Goal: Task Accomplishment & Management: Use online tool/utility

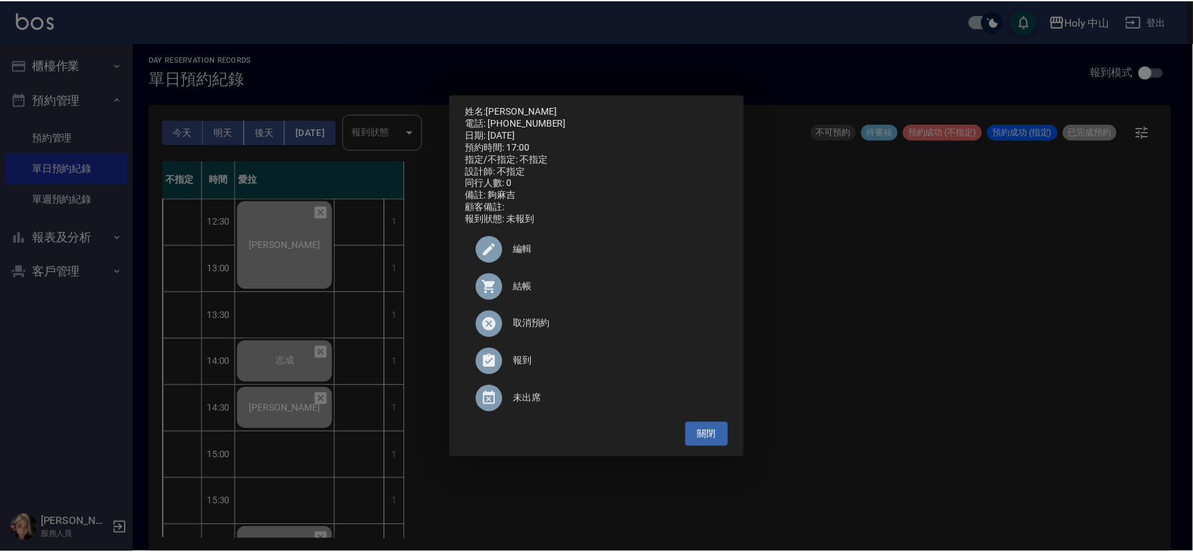
scroll to position [200, 0]
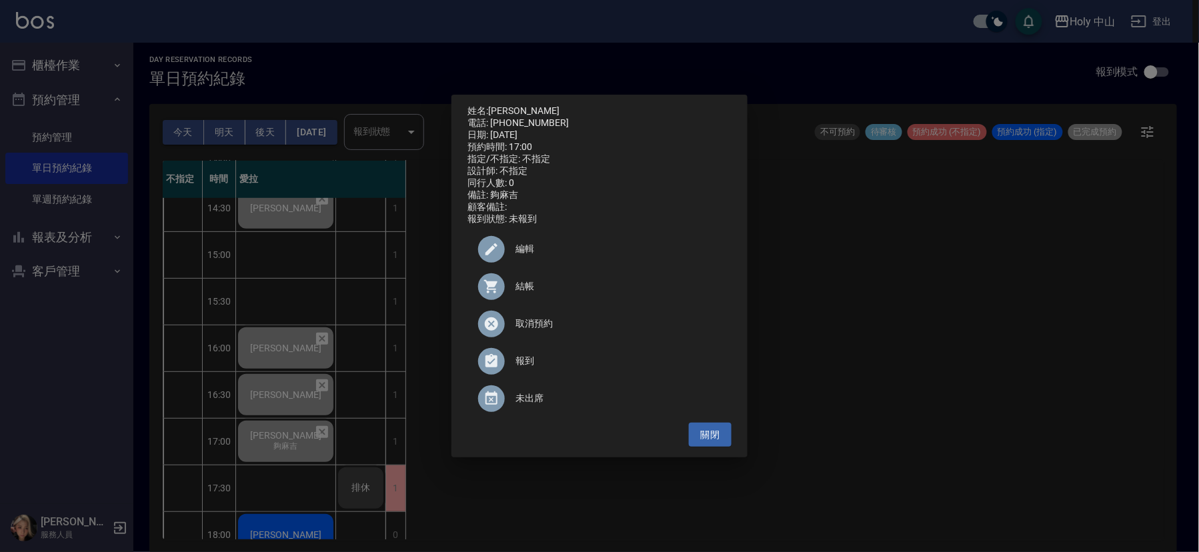
click at [994, 413] on div "姓名: [PERSON_NAME]先生 電話: [PHONE_NUMBER] 日期: [DATE] 預約時間: 17:00 指定/不指定: 不指定 設計師: …" at bounding box center [599, 276] width 1199 height 552
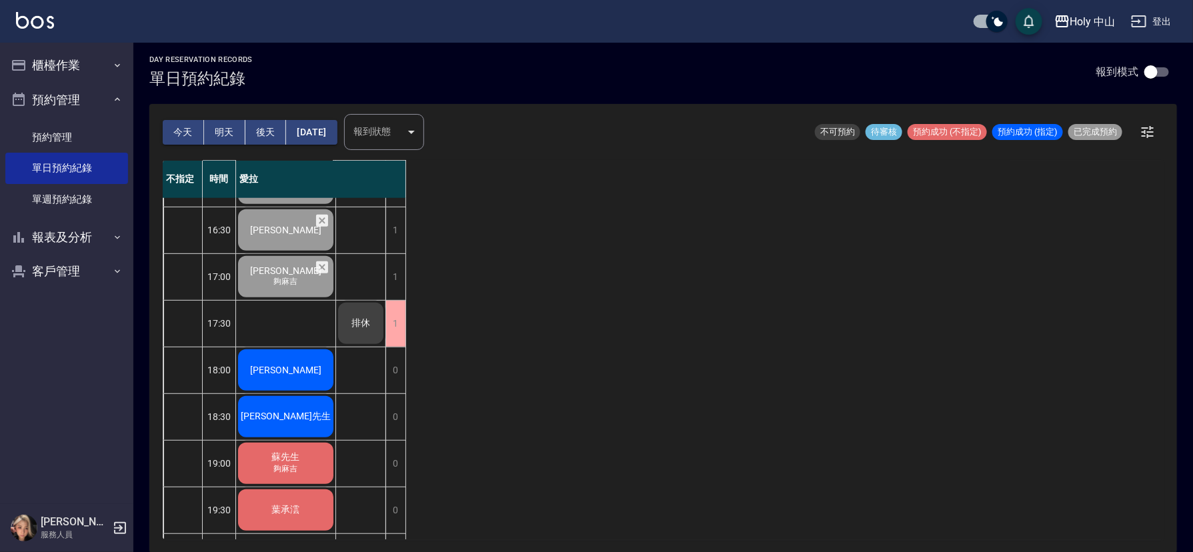
scroll to position [400, 0]
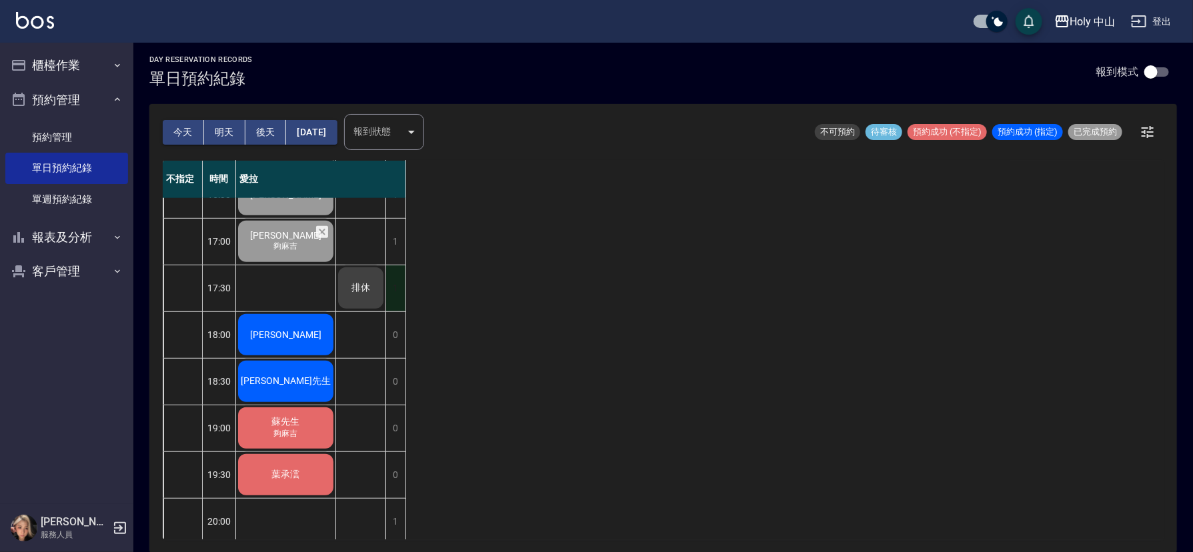
click at [396, 287] on div "1" at bounding box center [396, 288] width 20 height 46
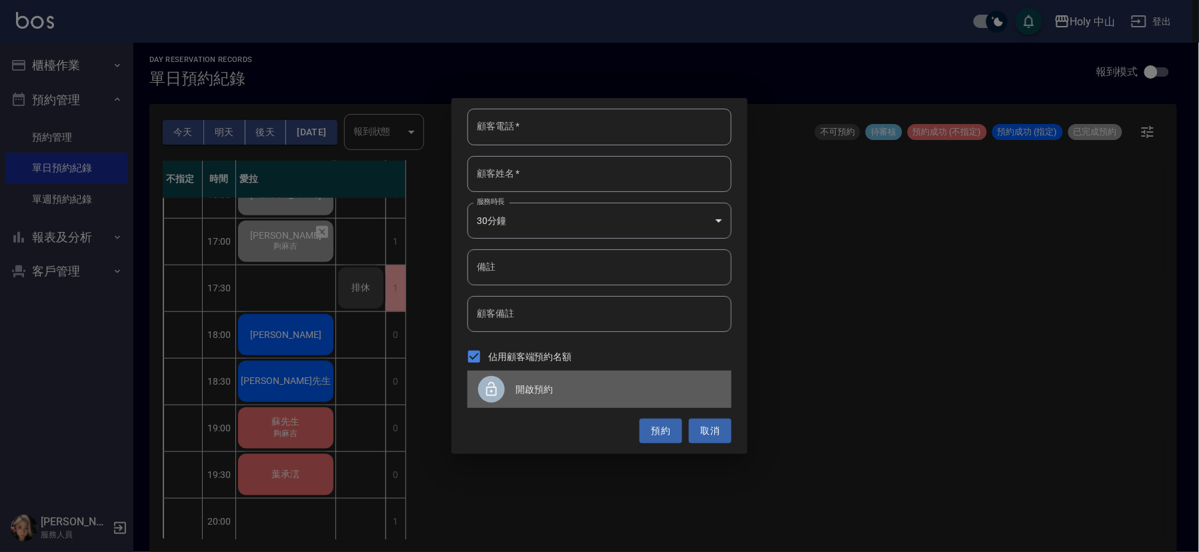
click at [493, 371] on div "開啟預約" at bounding box center [600, 389] width 264 height 37
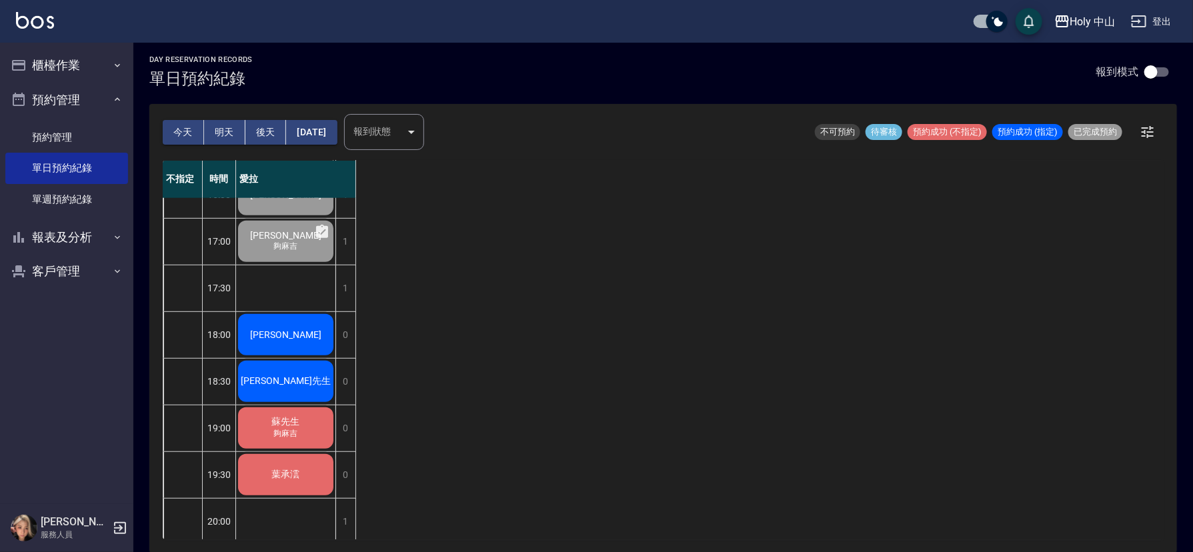
click at [302, 332] on span "[PERSON_NAME]" at bounding box center [285, 335] width 77 height 11
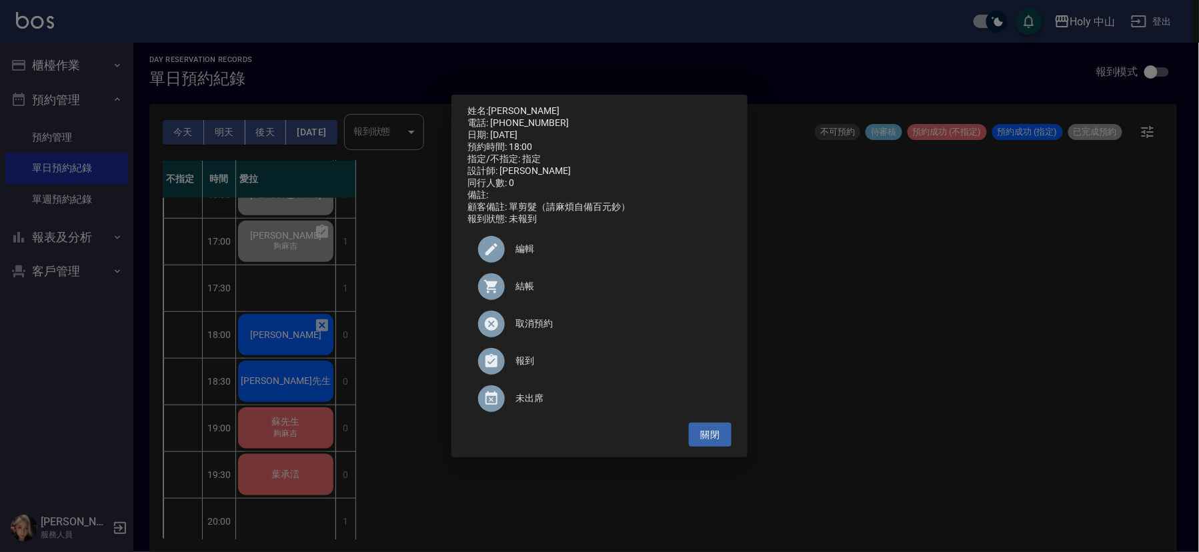
click at [504, 296] on div at bounding box center [491, 286] width 27 height 27
click at [1079, 358] on div "姓名: [PERSON_NAME]先生 電話: [PHONE_NUMBER] 日期: [DATE] 預約時間: 18:00 指定/不指定: 指定 設計師: 愛…" at bounding box center [599, 276] width 1199 height 552
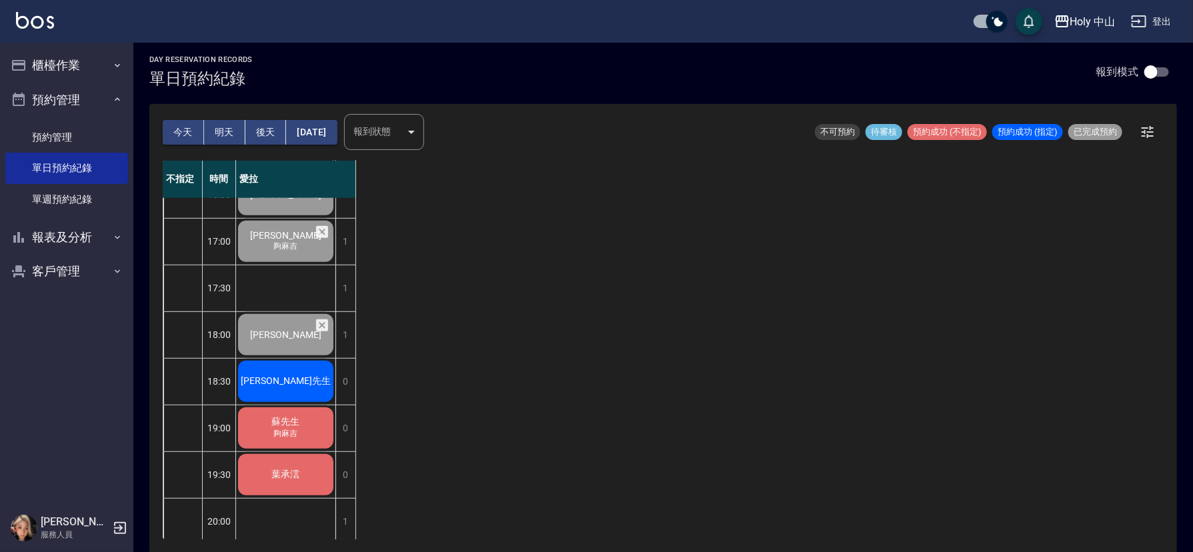
click at [287, 384] on span "[PERSON_NAME]先生" at bounding box center [285, 382] width 95 height 12
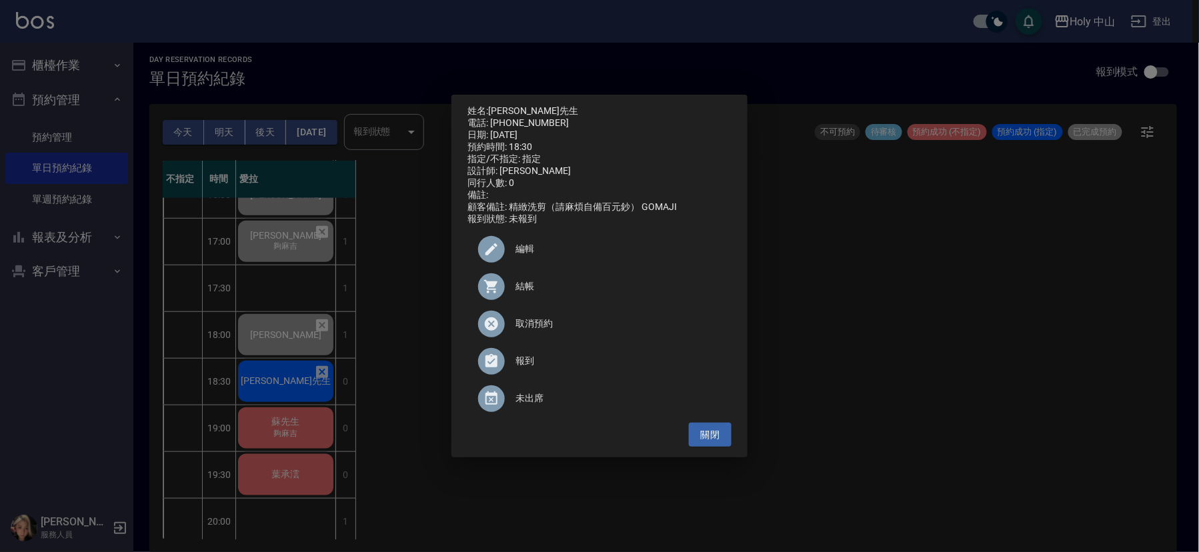
click at [528, 287] on span "結帳" at bounding box center [618, 286] width 205 height 14
click at [866, 282] on div "姓名: [PERSON_NAME]先生 電話: [PHONE_NUMBER] 日期: [DATE] 預約時間: 18:30 指定/不指定: 指定 設計師: 愛…" at bounding box center [599, 276] width 1199 height 552
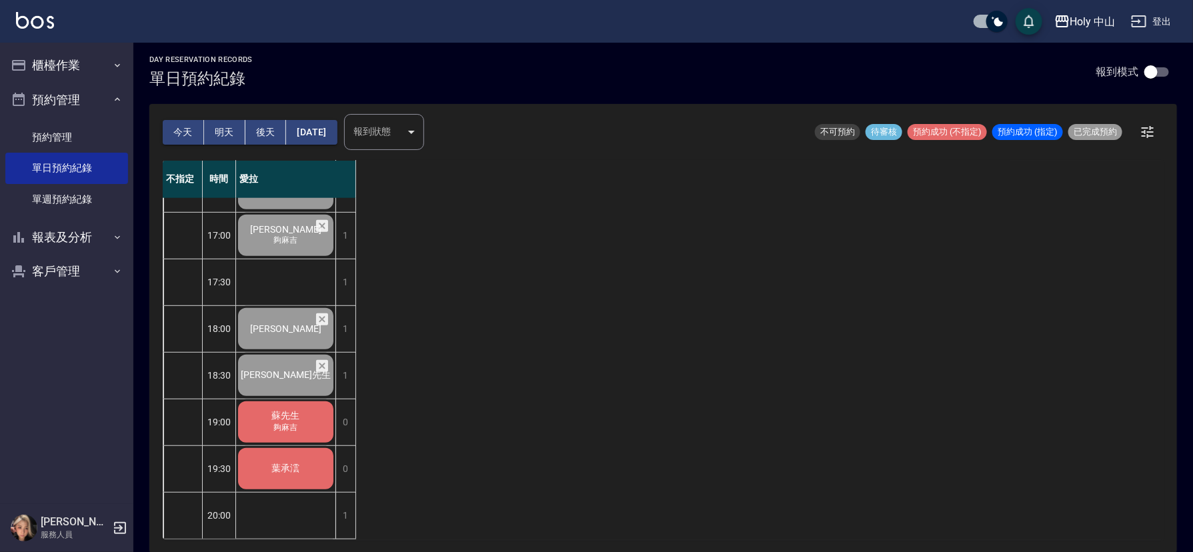
scroll to position [420, 0]
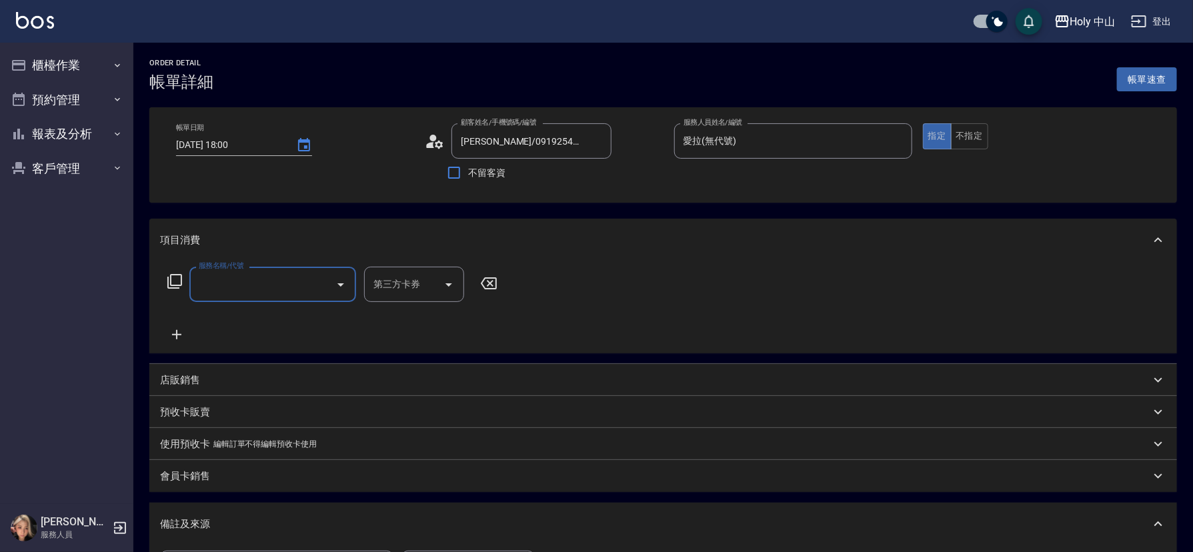
click at [281, 293] on input "服務名稱/代號" at bounding box center [262, 284] width 135 height 23
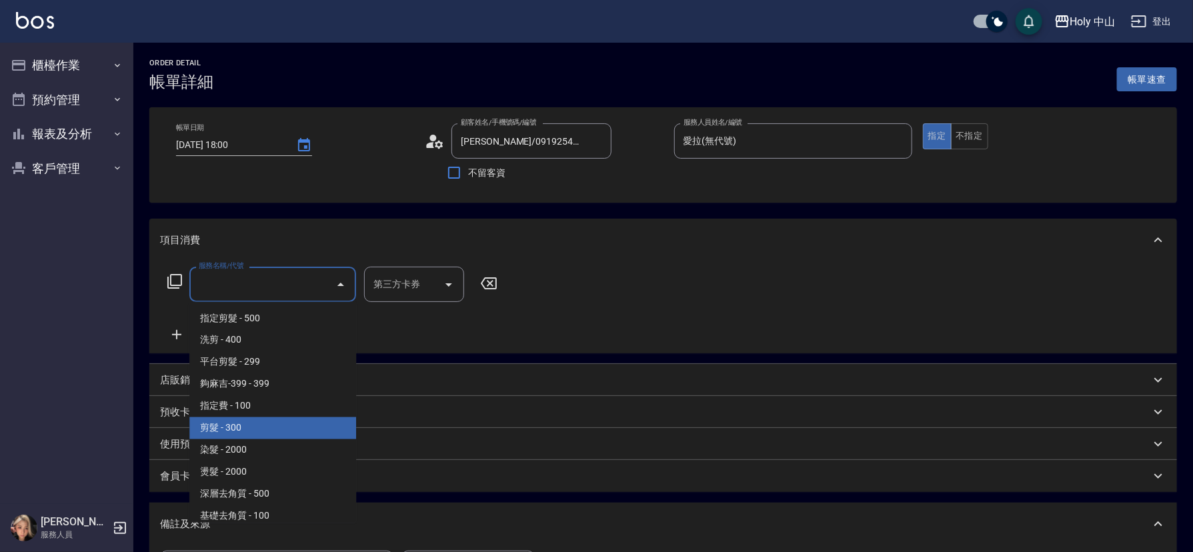
click at [239, 427] on span "剪髮 - 300" at bounding box center [272, 429] width 167 height 22
type input "剪髮(C02)"
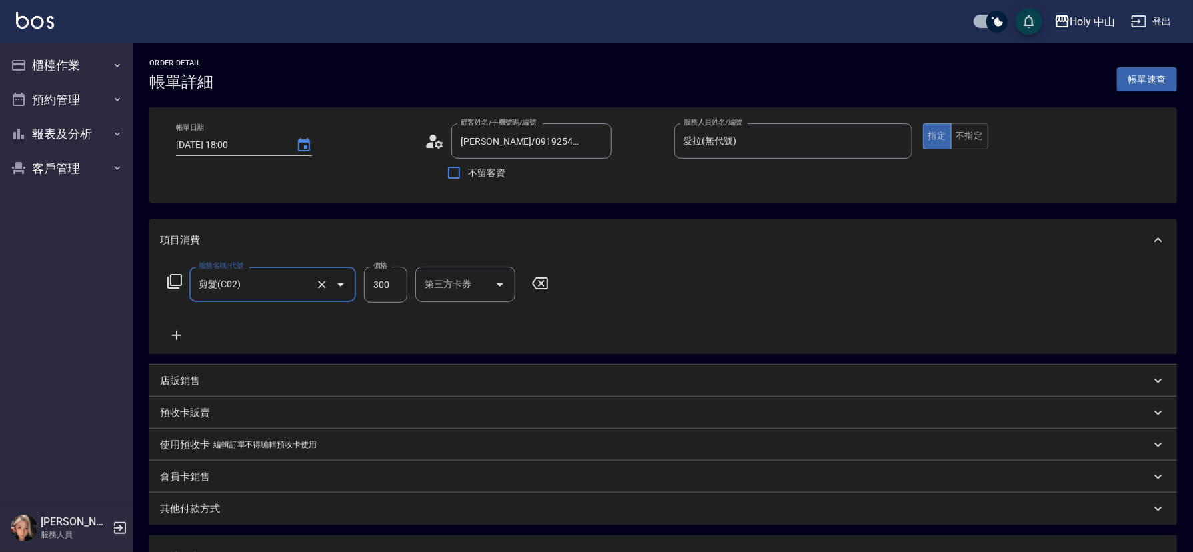
click at [448, 291] on input "第三方卡券" at bounding box center [456, 284] width 68 height 23
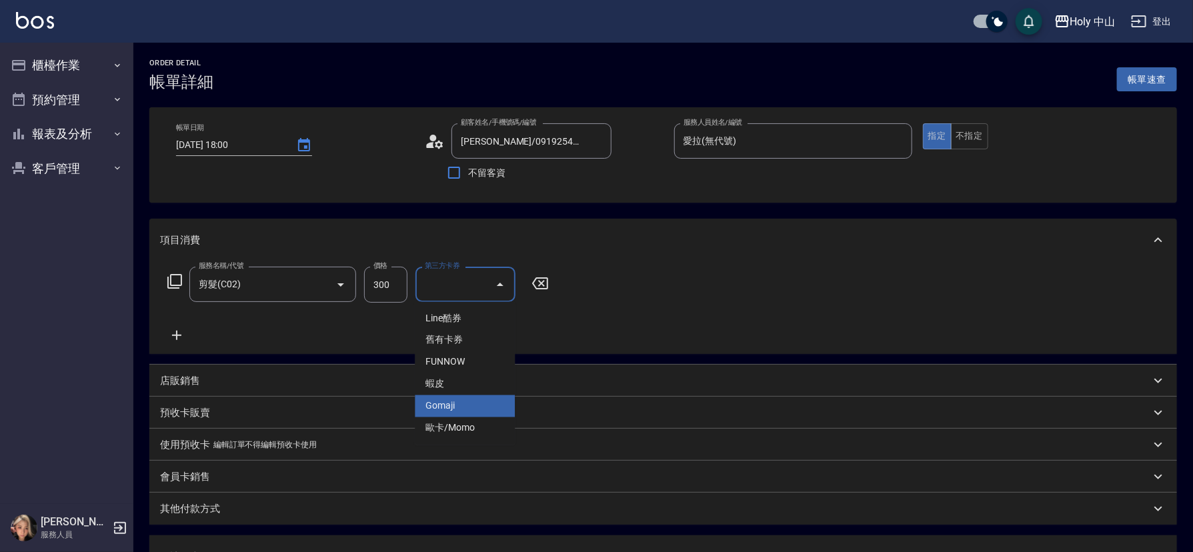
click at [457, 411] on span "Gomaji" at bounding box center [465, 407] width 100 height 22
type input "Gomaji"
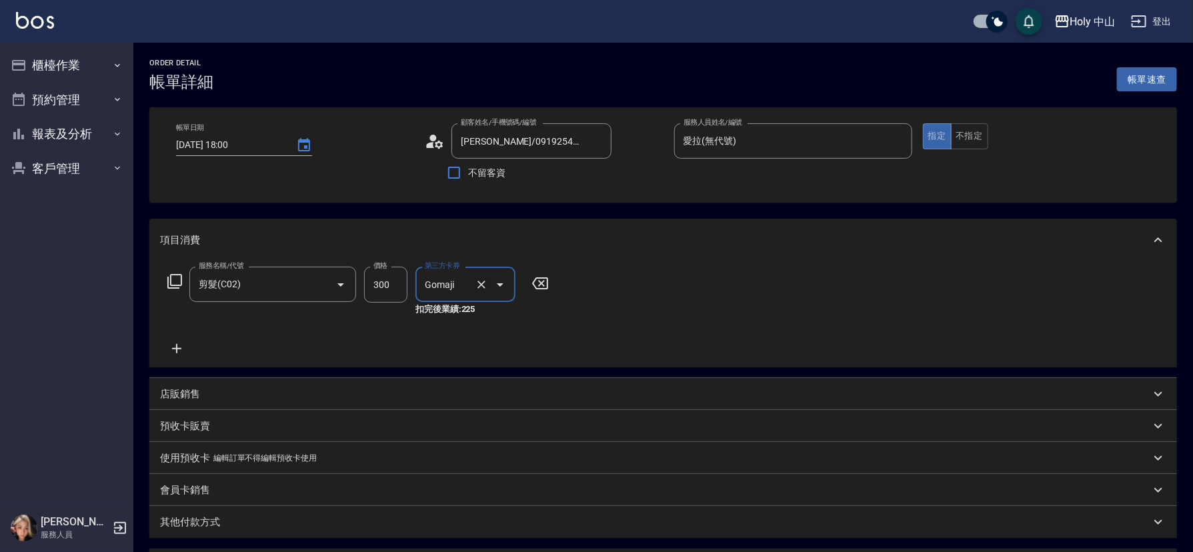
click at [484, 284] on icon "Clear" at bounding box center [481, 284] width 13 height 13
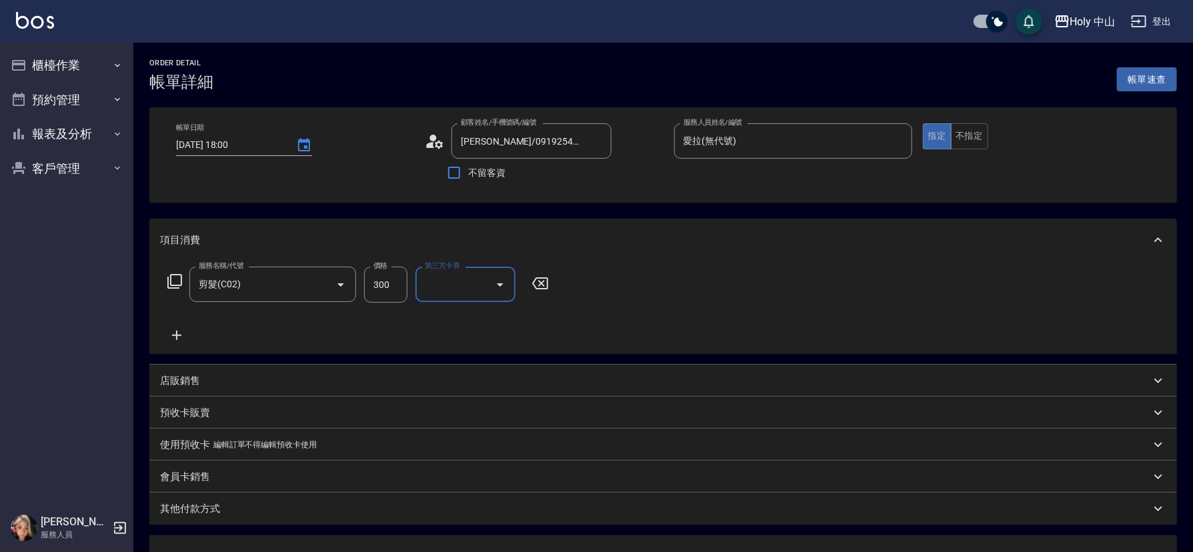
click at [696, 304] on div "服務名稱/代號 剪髮(C02) 服務名稱/代號 價格 300 價格 第三方卡券 第三方卡券" at bounding box center [663, 307] width 1028 height 93
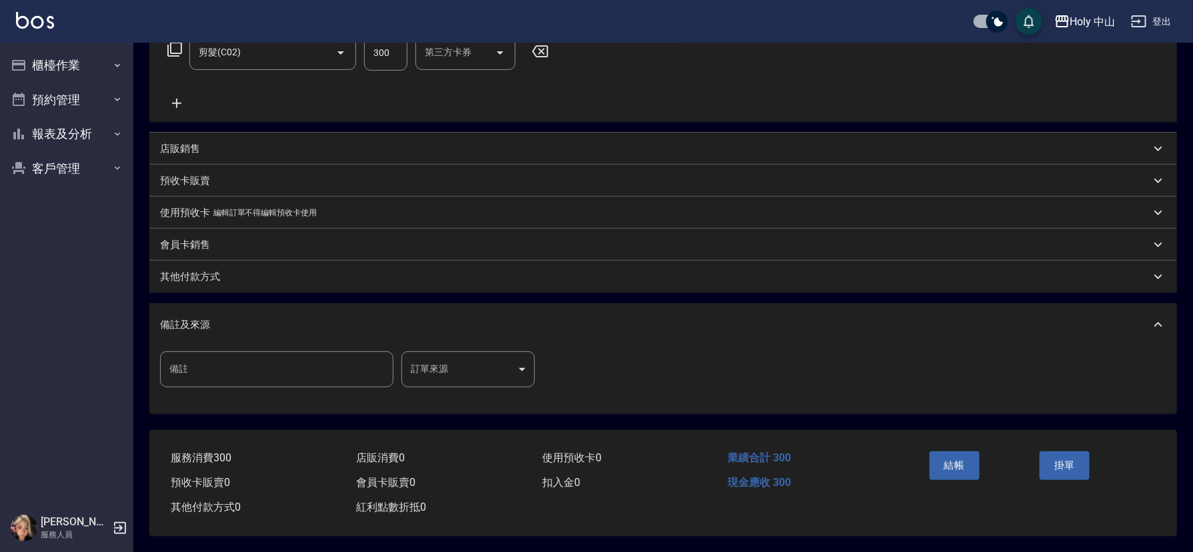
scroll to position [237, 0]
click at [440, 360] on body "Holy 中山 登出 櫃檯作業 打帳單 帳單列表 營業儀表板 現場電腦打卡 預約管理 預約管理 單日預約紀錄 單週預約紀錄 報表及分析 報表目錄 店家日報表 …" at bounding box center [596, 160] width 1193 height 784
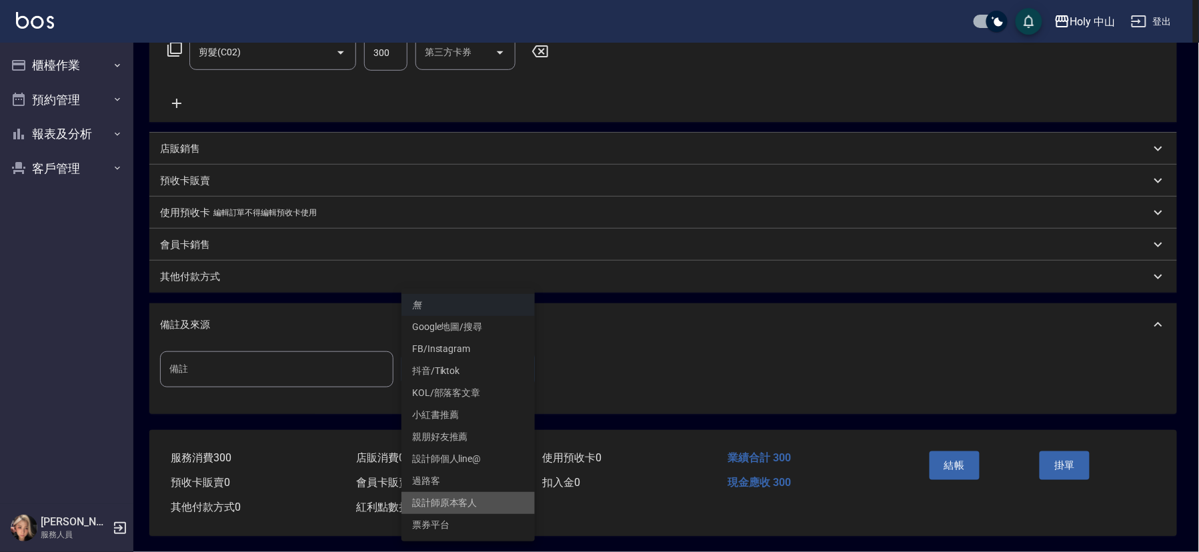
click at [472, 501] on li "設計師原本客人" at bounding box center [468, 503] width 133 height 22
type input "設計師原本客人"
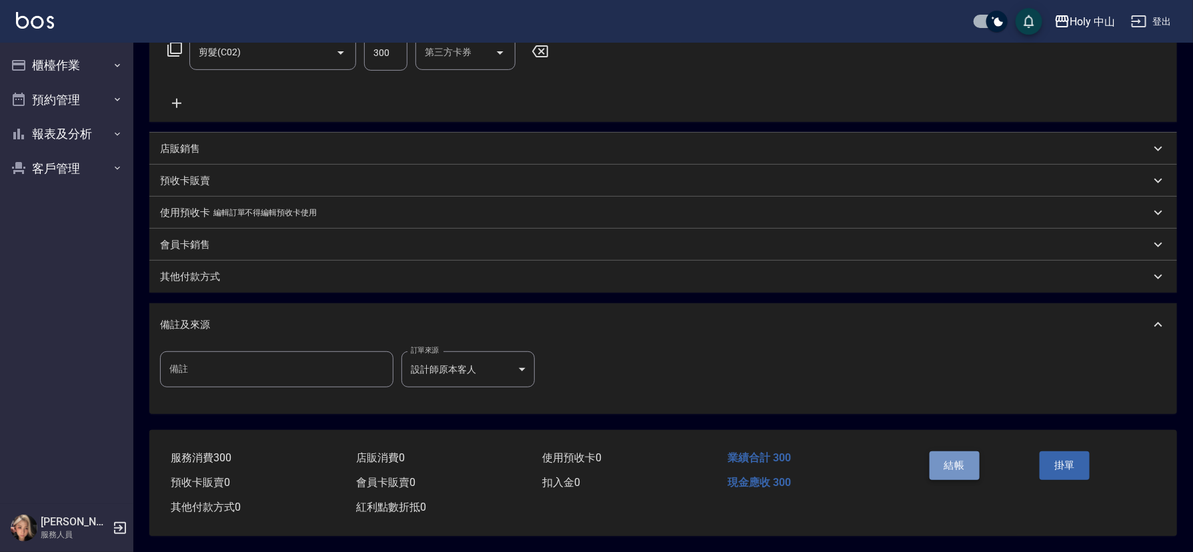
click at [957, 462] on button "結帳" at bounding box center [955, 466] width 50 height 28
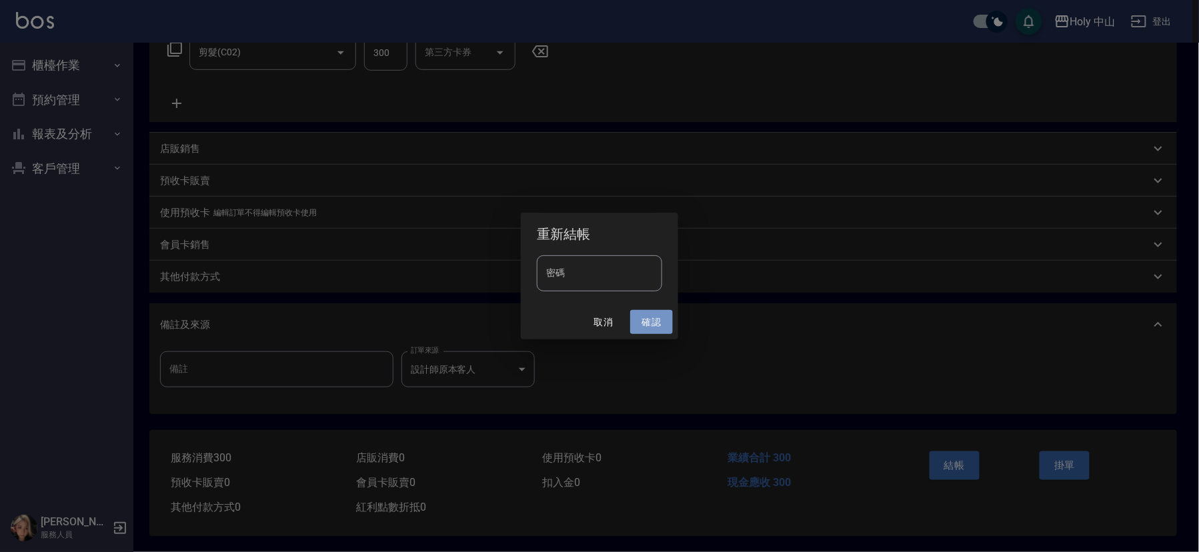
click at [651, 318] on button "確認" at bounding box center [651, 322] width 43 height 25
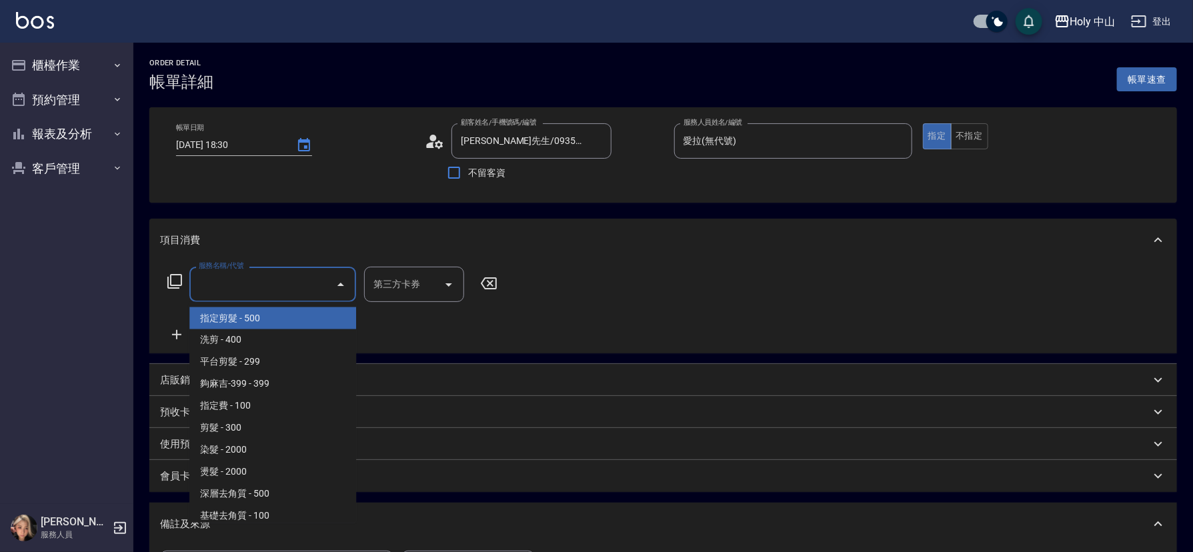
click at [312, 284] on input "服務名稱/代號" at bounding box center [262, 284] width 135 height 23
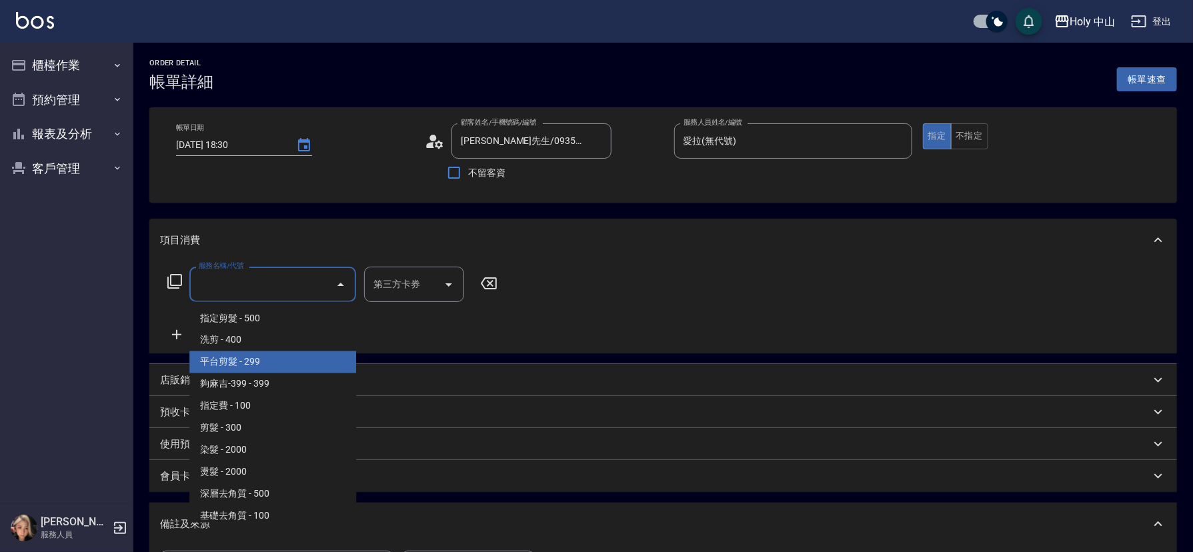
click at [266, 360] on span "平台剪髮 - 299" at bounding box center [272, 363] width 167 height 22
type input "平台剪髮(4)"
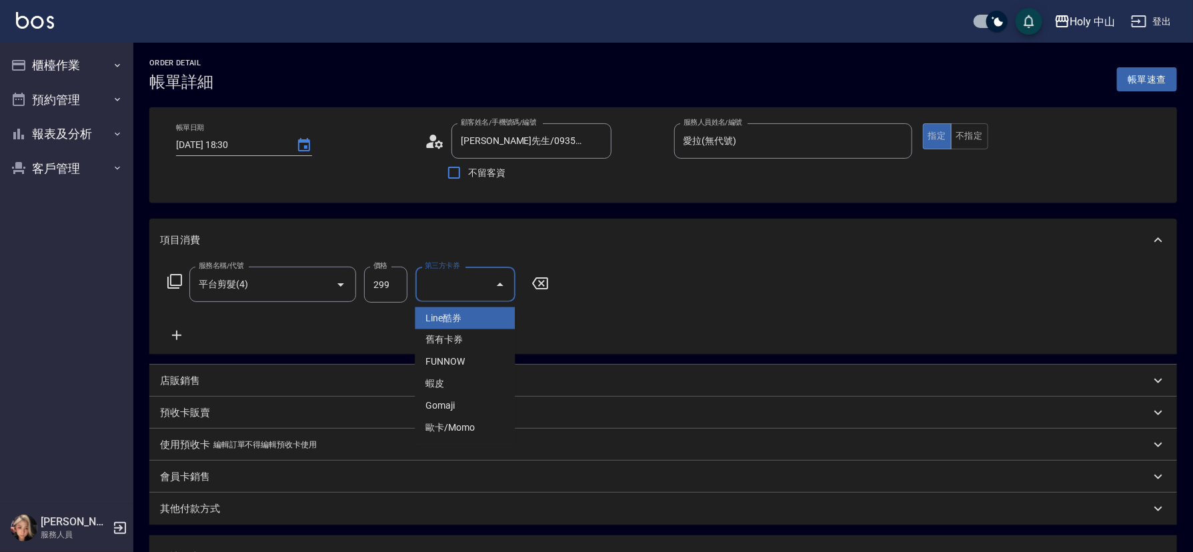
click at [451, 285] on input "第三方卡券" at bounding box center [456, 284] width 68 height 23
click at [455, 408] on span "Gomaji" at bounding box center [465, 407] width 100 height 22
type input "Gomaji"
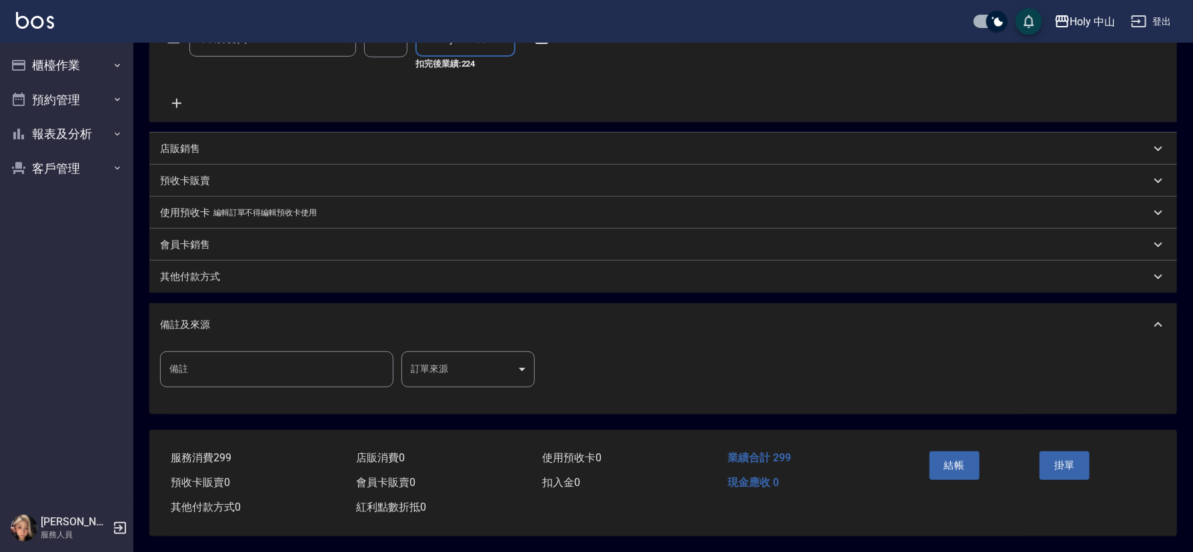
scroll to position [250, 0]
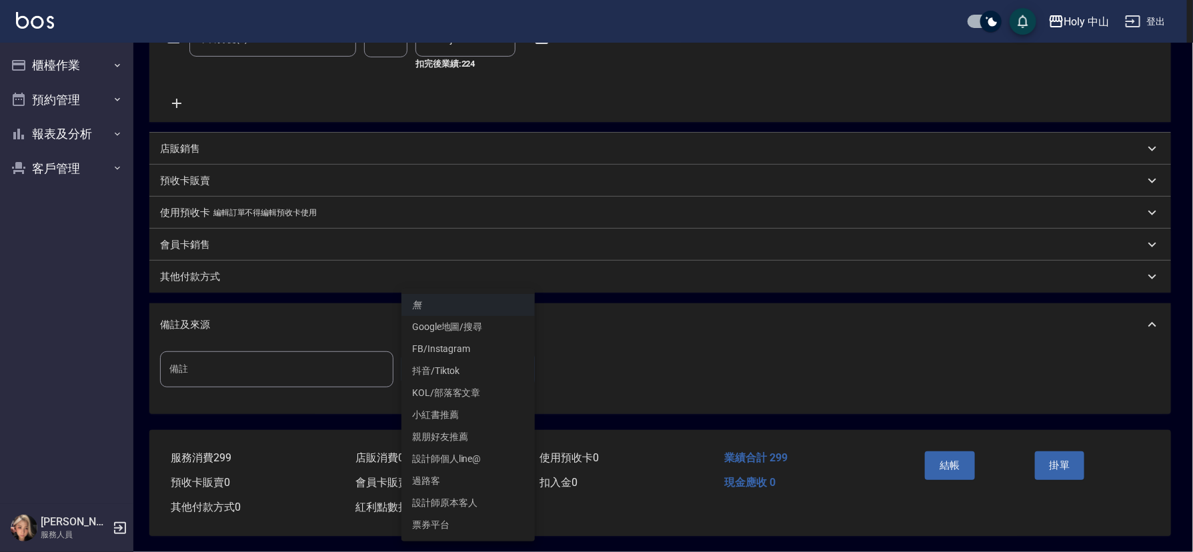
click at [448, 372] on body "Holy 中山 登出 櫃檯作業 打帳單 帳單列表 營業儀表板 現場電腦打卡 預約管理 預約管理 單日預約紀錄 單週預約紀錄 報表及分析 報表目錄 店家日報表 …" at bounding box center [596, 154] width 1193 height 798
click at [450, 527] on li "票券平台" at bounding box center [468, 525] width 133 height 22
type input "票券平台"
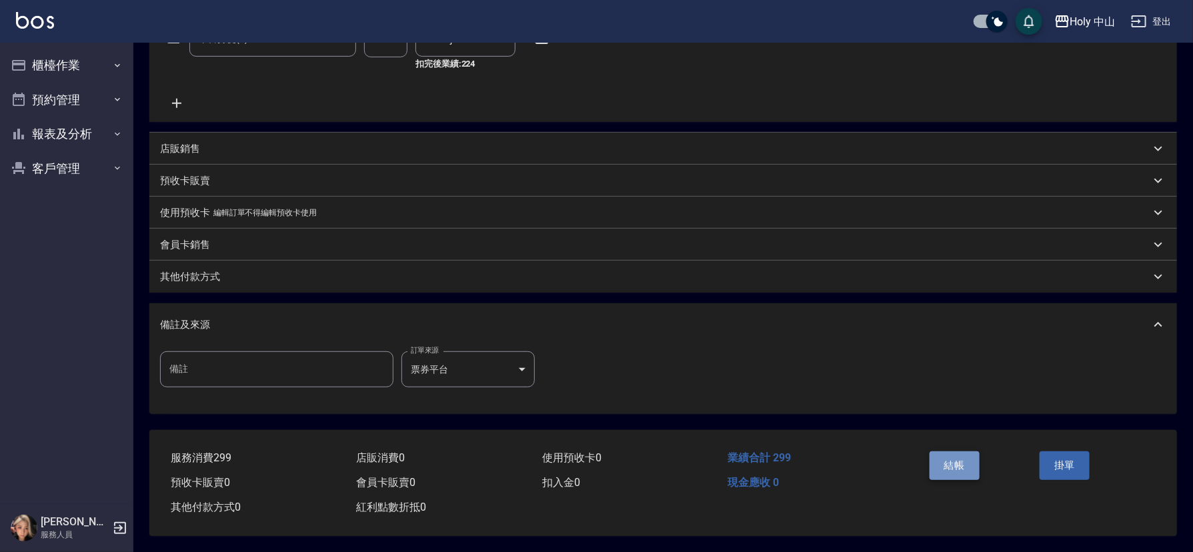
click at [943, 456] on button "結帳" at bounding box center [955, 466] width 50 height 28
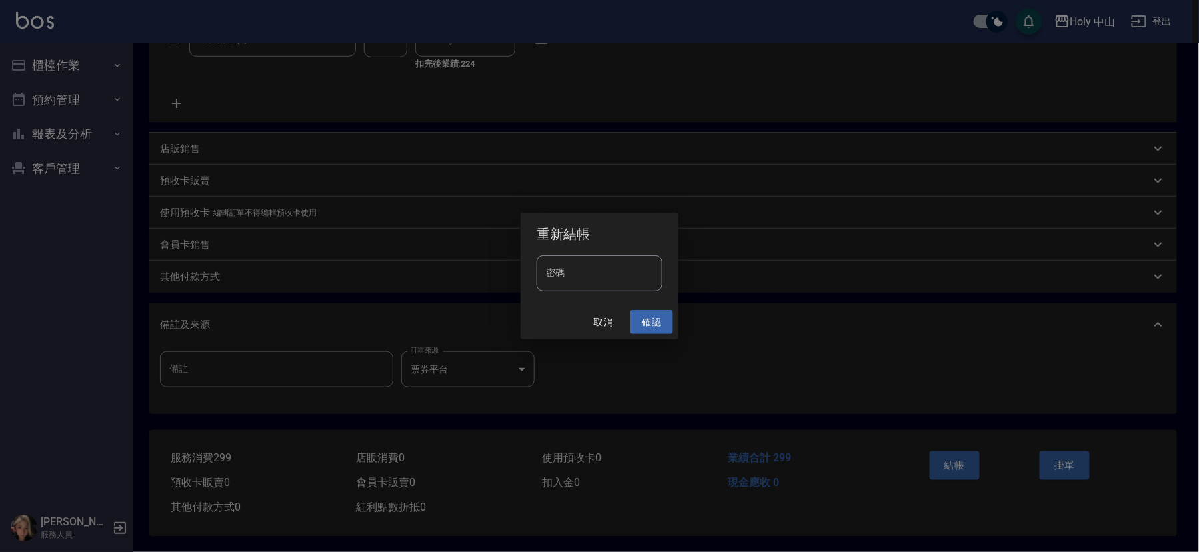
click at [645, 326] on button "確認" at bounding box center [651, 322] width 43 height 25
